Goal: Task Accomplishment & Management: Use online tool/utility

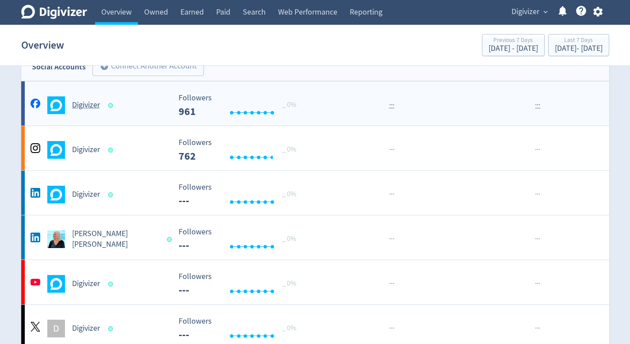
scroll to position [30, 0]
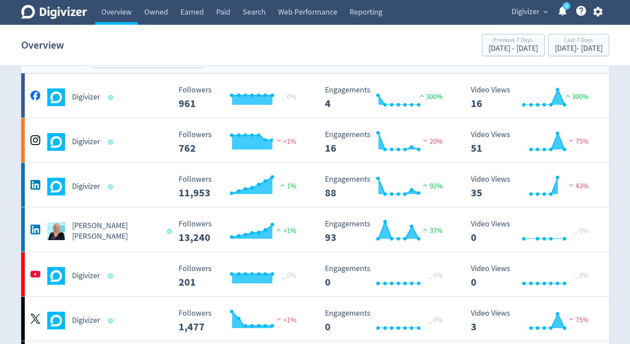
click at [529, 8] on span "Digivizer" at bounding box center [525, 12] width 28 height 14
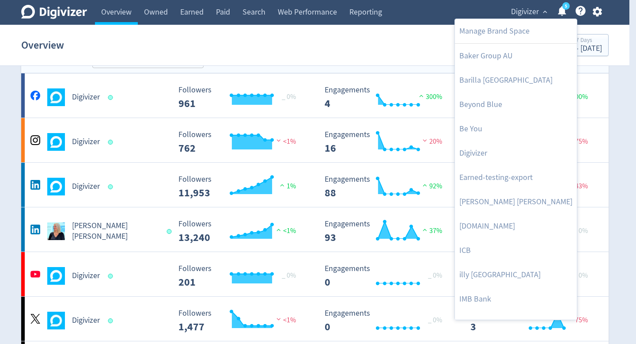
click at [596, 9] on div at bounding box center [318, 172] width 636 height 344
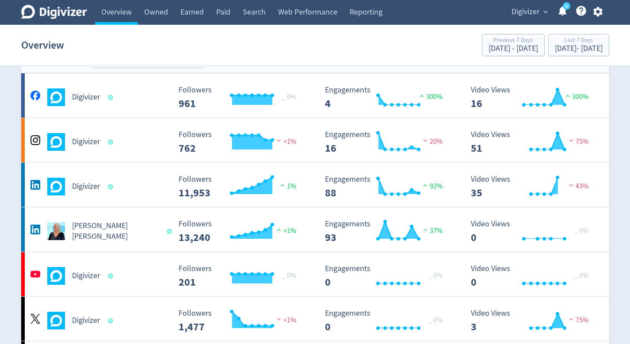
click at [596, 9] on div "Manage Brand Space Baker Group AU Barilla Australia Beyond Blue Be You Digivize…" at bounding box center [315, 172] width 630 height 344
click at [596, 9] on icon "button" at bounding box center [597, 12] width 9 height 10
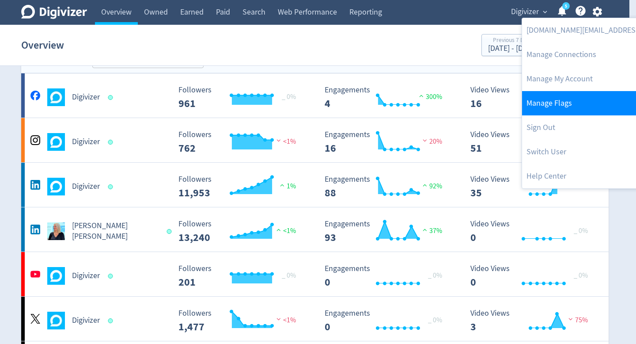
click at [546, 104] on link "Manage Flags" at bounding box center [612, 103] width 180 height 24
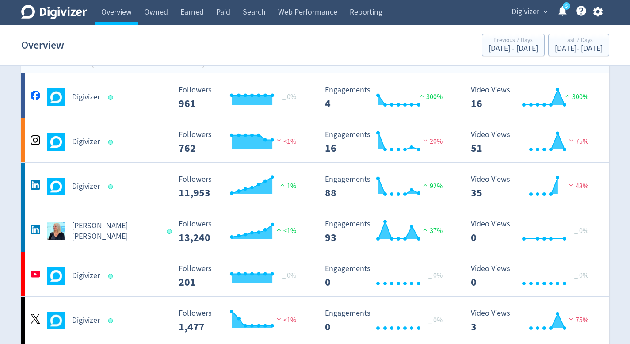
scroll to position [4, 0]
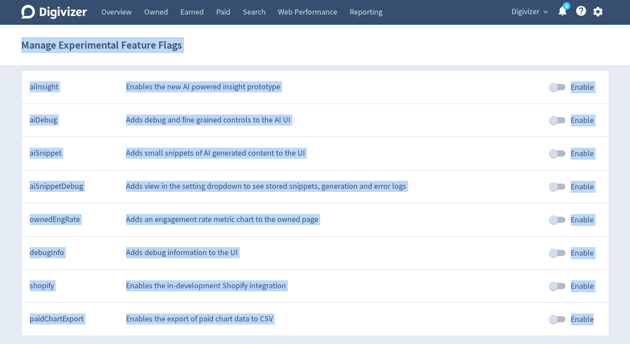
click at [567, 258] on input "Enable" at bounding box center [553, 252] width 50 height 17
checkbox input "true"
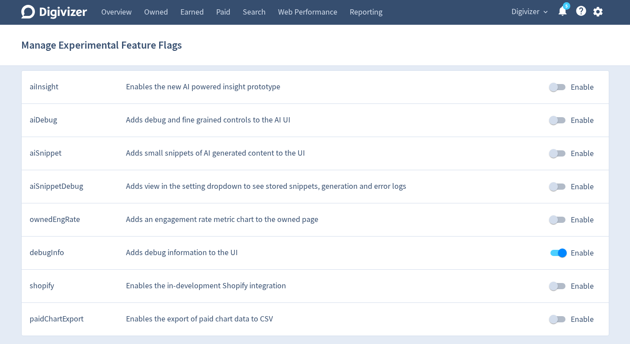
click at [605, 229] on div "ownedEngRate Adds an engagement rate metric chart to the owned page Enable" at bounding box center [315, 219] width 587 height 33
click at [538, 11] on span "Digivizer" at bounding box center [525, 12] width 28 height 14
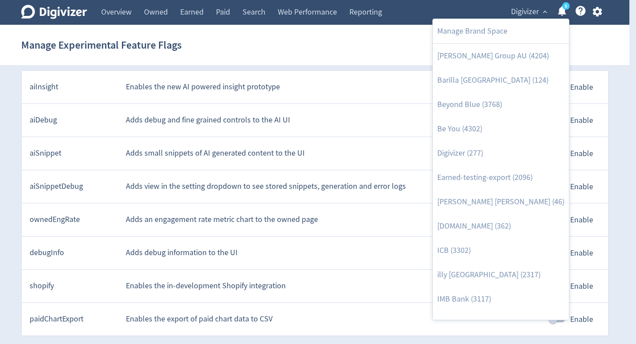
click at [125, 4] on div at bounding box center [318, 172] width 636 height 344
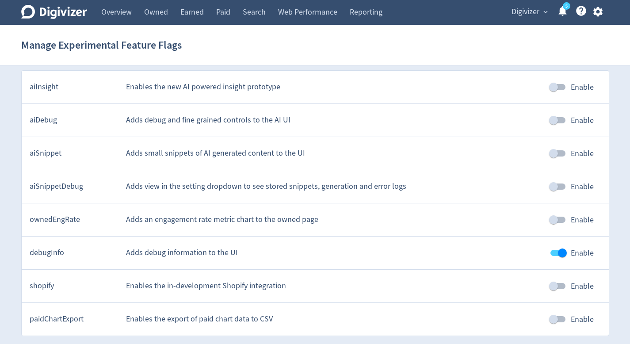
click at [125, 4] on div "Manage Brand Space Baker Group AU (4204) Barilla Australia (124) Beyond Blue (3…" at bounding box center [315, 172] width 630 height 344
click at [126, 5] on link "Overview" at bounding box center [116, 12] width 43 height 25
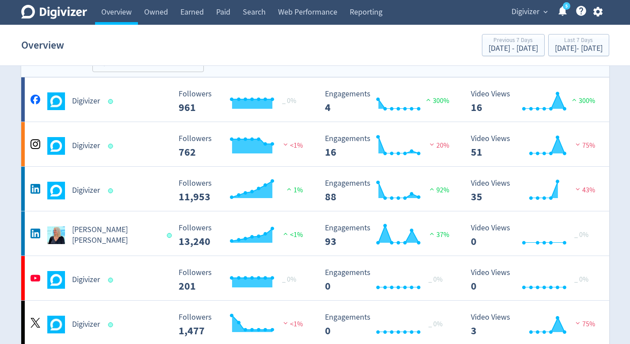
scroll to position [25, 0]
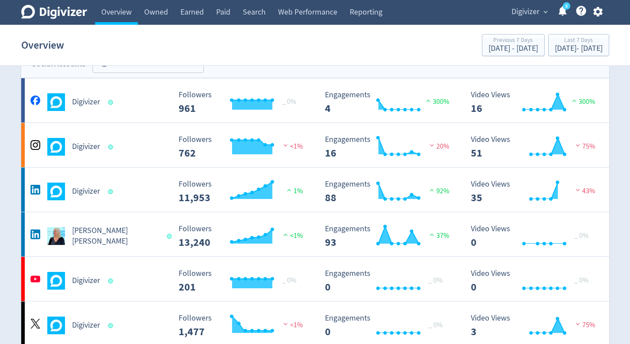
click at [524, 11] on span "Digivizer" at bounding box center [525, 12] width 28 height 14
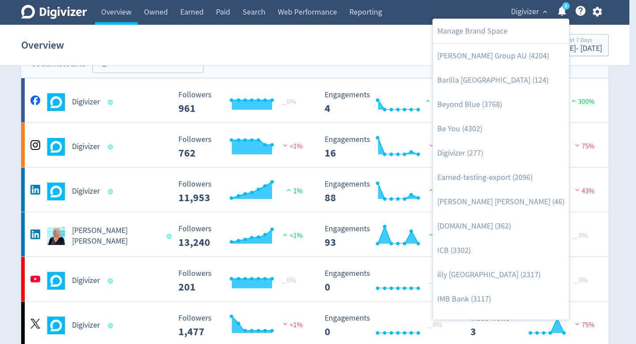
click at [122, 236] on div at bounding box center [318, 172] width 636 height 344
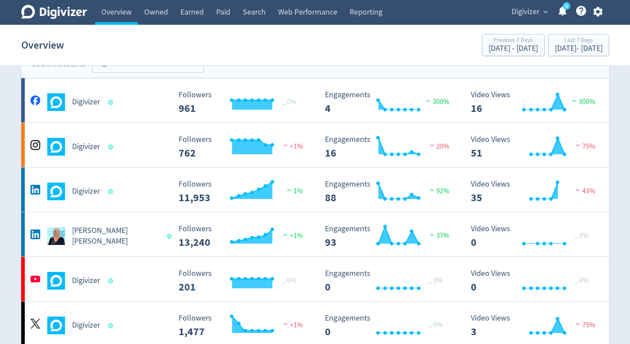
click at [162, 232] on div "Manage Brand Space Baker Group AU (4204) Barilla Australia (124) Beyond Blue (3…" at bounding box center [315, 172] width 630 height 344
click at [163, 223] on div "[PERSON_NAME] [PERSON_NAME]" at bounding box center [98, 232] width 146 height 28
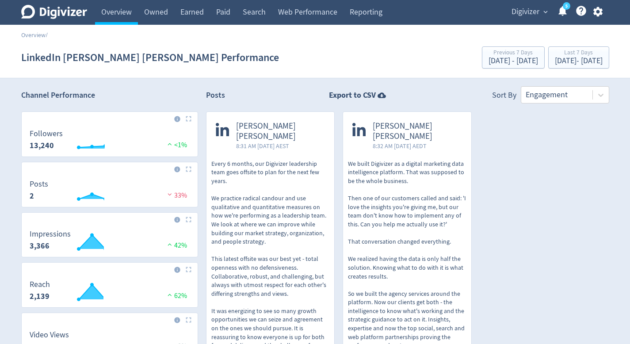
click at [527, 16] on span "Digivizer" at bounding box center [525, 12] width 28 height 14
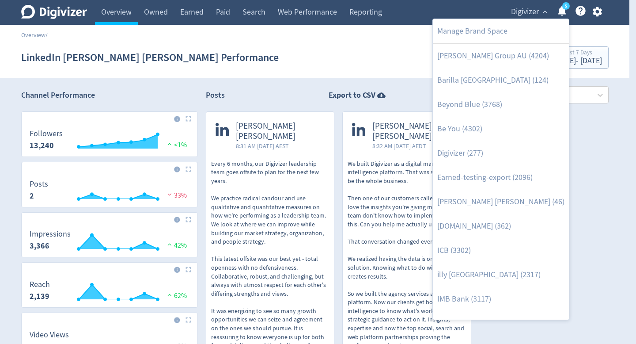
click at [119, 15] on div at bounding box center [318, 172] width 636 height 344
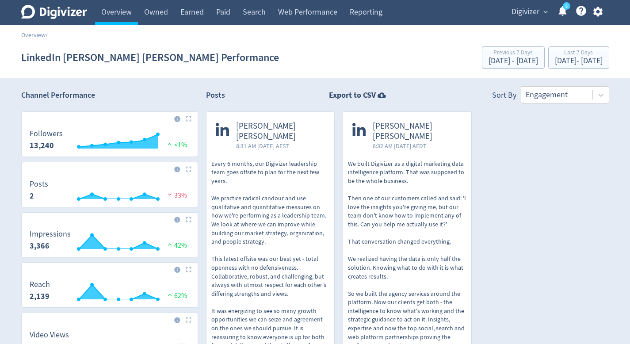
click at [119, 15] on div "Manage Brand Space Baker Group AU (4204) Barilla Australia (124) Beyond Blue (3…" at bounding box center [315, 172] width 630 height 344
click at [120, 15] on link "Overview" at bounding box center [116, 12] width 43 height 25
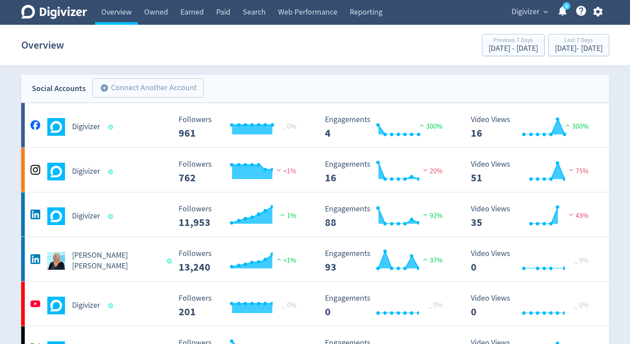
click at [378, 17] on link "Reporting" at bounding box center [365, 12] width 45 height 25
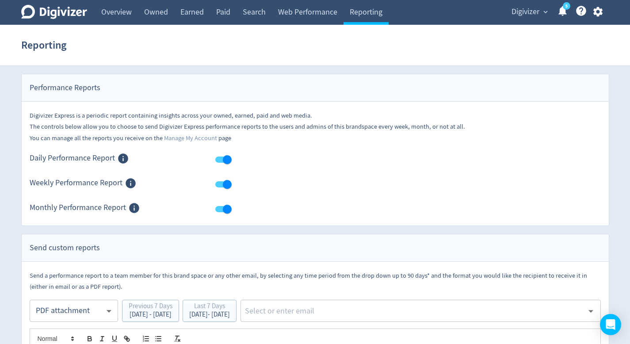
scroll to position [84, 0]
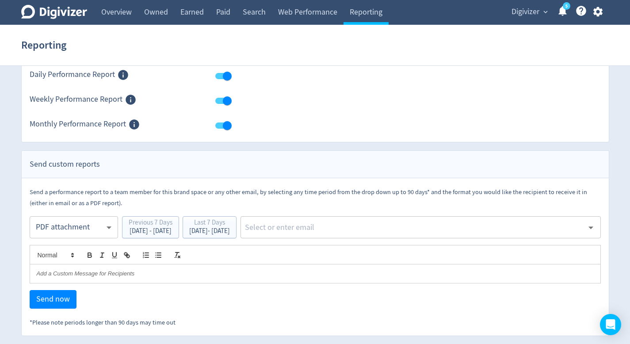
click at [339, 236] on div "​" at bounding box center [420, 227] width 360 height 22
type input "ikju"
click at [320, 247] on li "[DOMAIN_NAME][EMAIL_ADDRESS][DOMAIN_NAME]" at bounding box center [447, 250] width 307 height 17
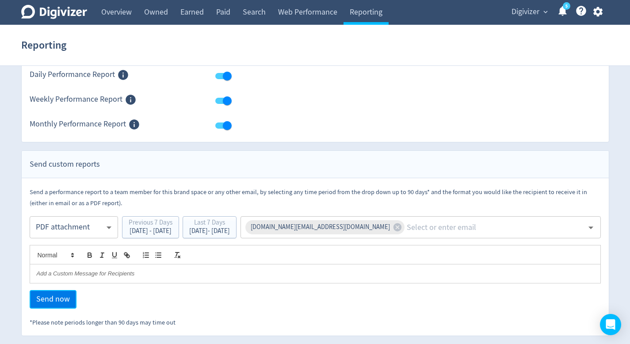
click at [66, 293] on button "Send now" at bounding box center [53, 299] width 47 height 19
